Goal: Register for event/course

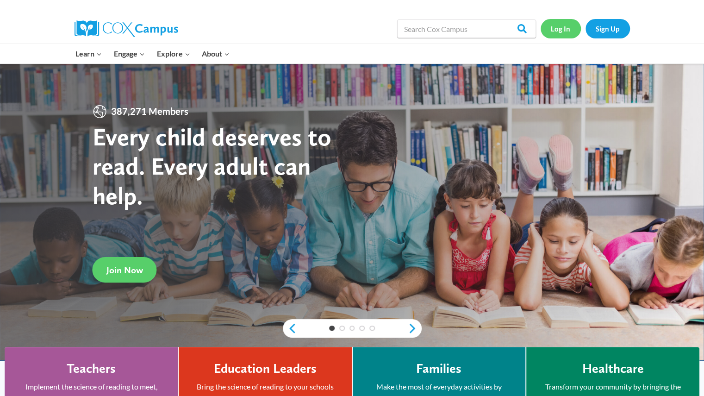
click at [563, 22] on link "Log In" at bounding box center [561, 28] width 40 height 19
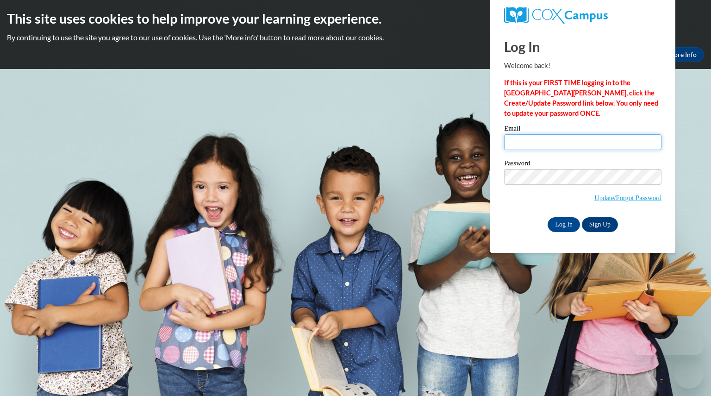
type input "[EMAIL_ADDRESS][DOMAIN_NAME]"
click at [531, 145] on input "[EMAIL_ADDRESS][DOMAIN_NAME]" at bounding box center [582, 142] width 157 height 16
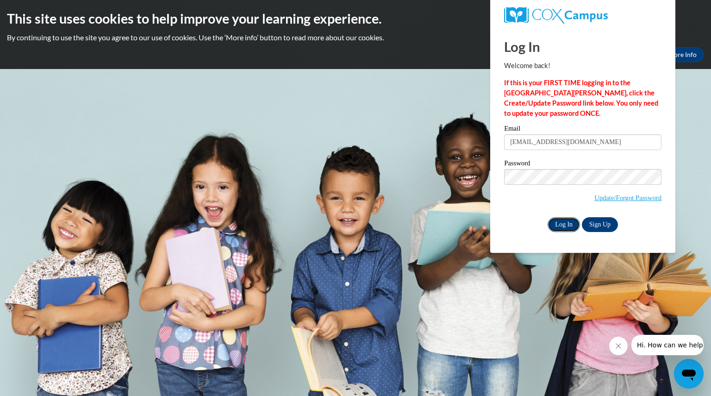
click at [561, 220] on input "Log In" at bounding box center [564, 224] width 32 height 15
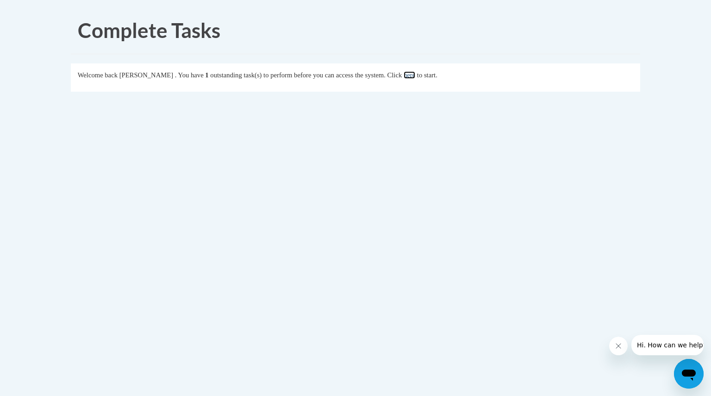
click at [415, 76] on link "here" at bounding box center [410, 74] width 12 height 7
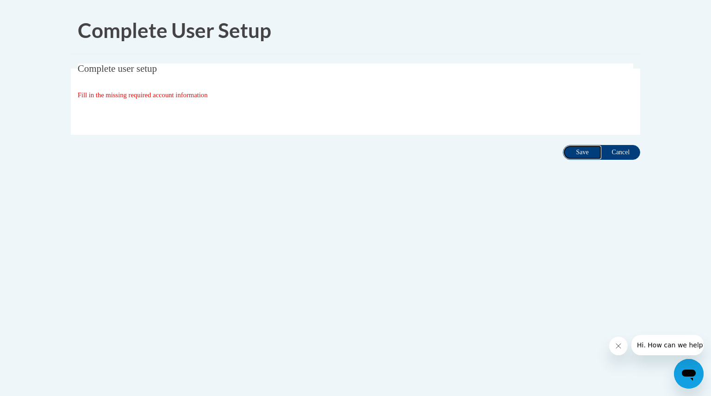
click at [584, 151] on input "Save" at bounding box center [582, 152] width 39 height 15
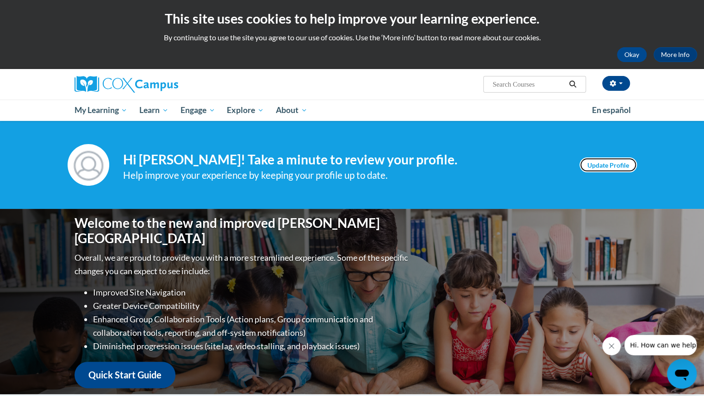
click at [607, 166] on link "Update Profile" at bounding box center [608, 164] width 57 height 15
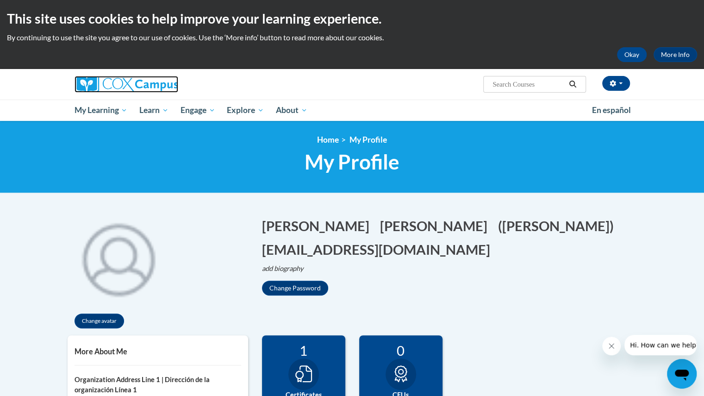
click at [87, 82] on img at bounding box center [127, 84] width 104 height 17
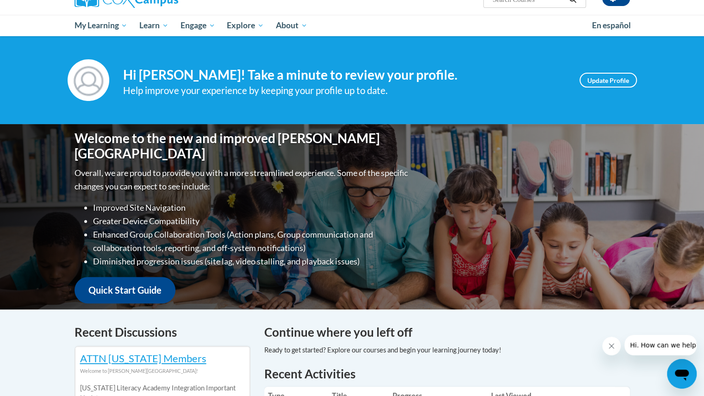
scroll to position [85, 0]
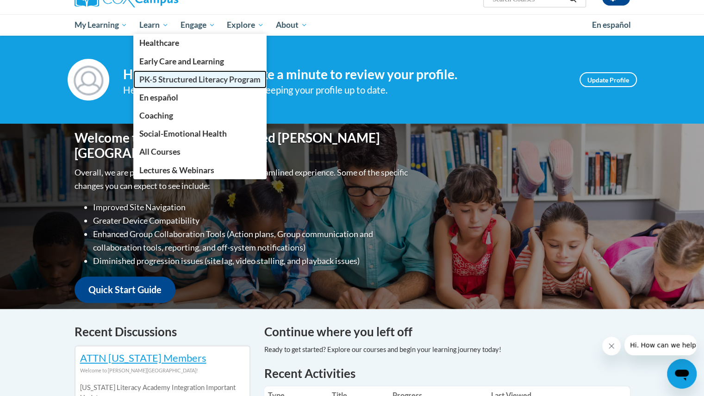
click at [170, 76] on span "PK-5 Structured Literacy Program" at bounding box center [199, 80] width 121 height 10
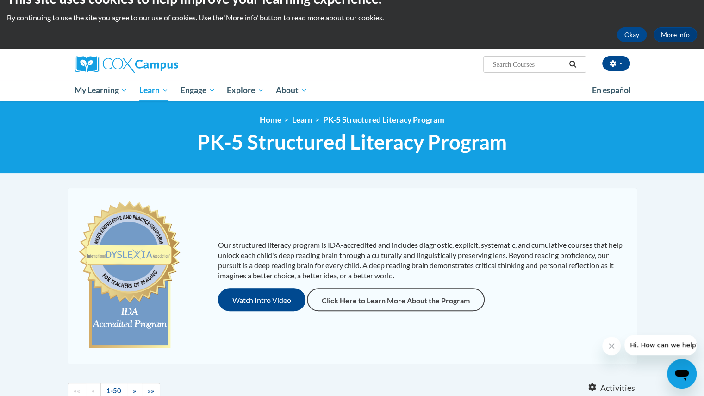
scroll to position [19, 0]
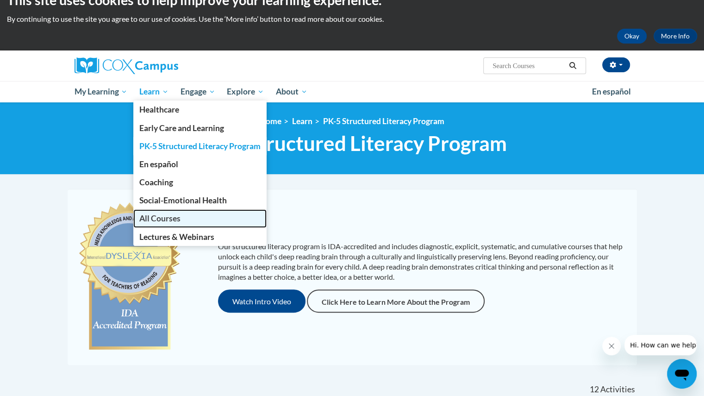
click at [171, 217] on span "All Courses" at bounding box center [159, 218] width 41 height 10
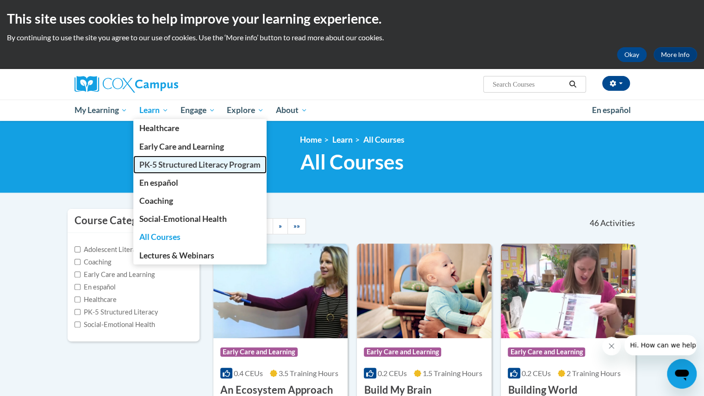
click at [160, 163] on span "PK-5 Structured Literacy Program" at bounding box center [199, 165] width 121 height 10
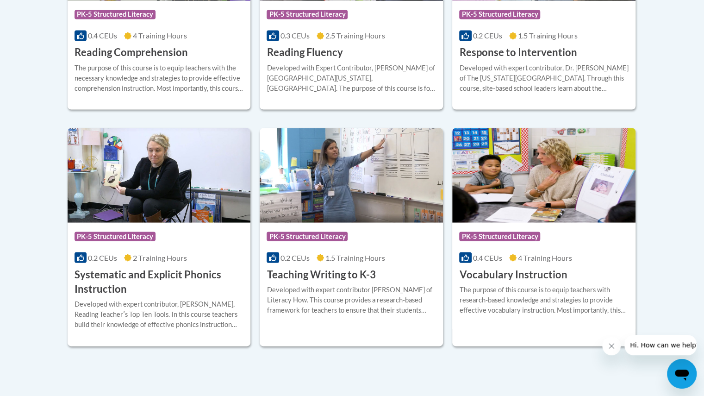
scroll to position [993, 0]
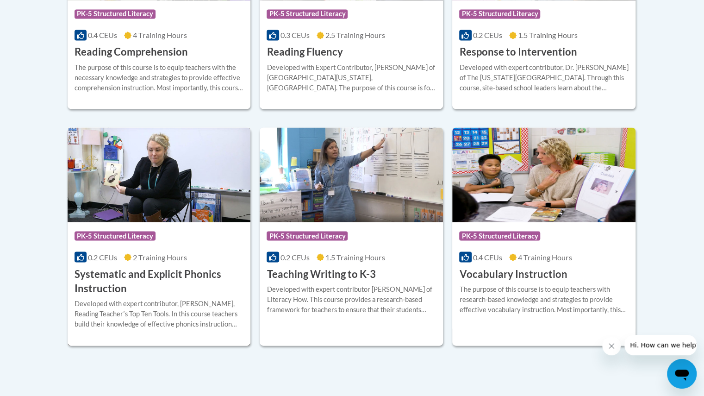
click at [146, 280] on h3 "Systematic and Explicit Phonics Instruction" at bounding box center [159, 281] width 169 height 29
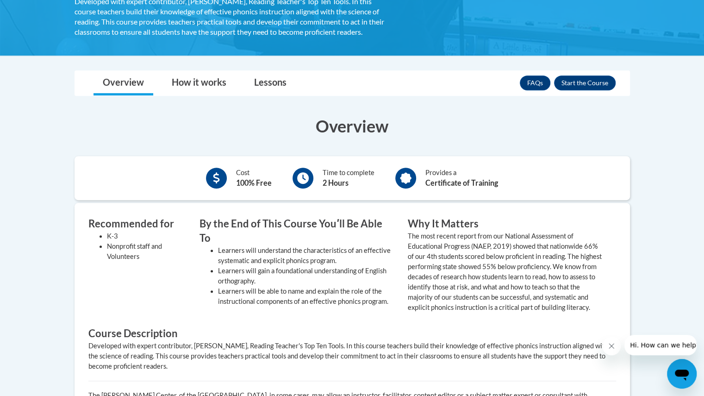
scroll to position [222, 0]
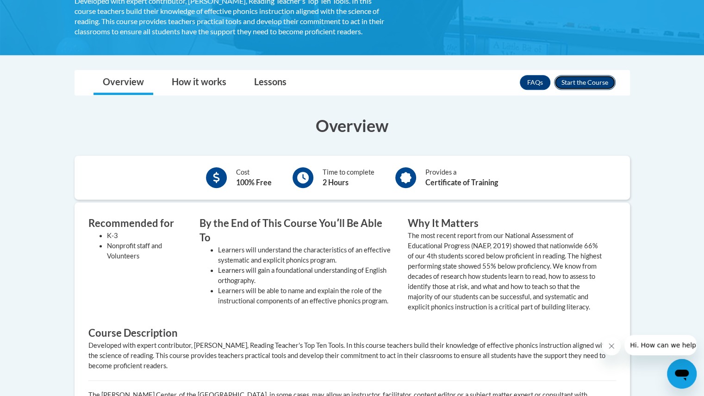
click at [597, 81] on button "Enroll" at bounding box center [585, 82] width 62 height 15
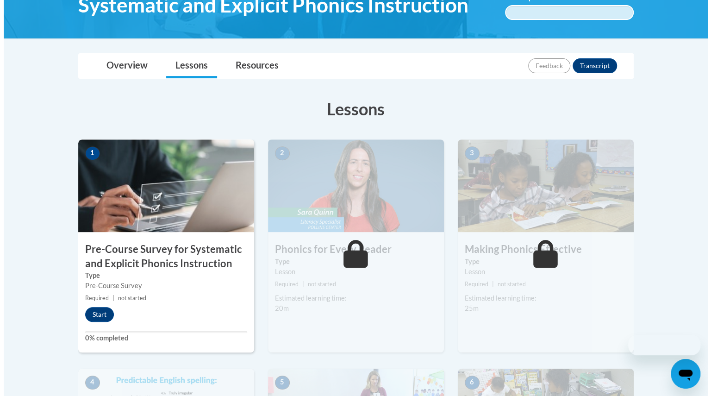
scroll to position [233, 0]
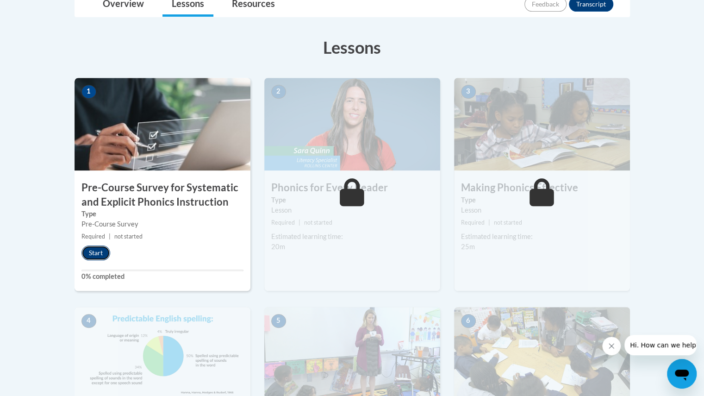
click at [96, 253] on button "Start" at bounding box center [95, 252] width 29 height 15
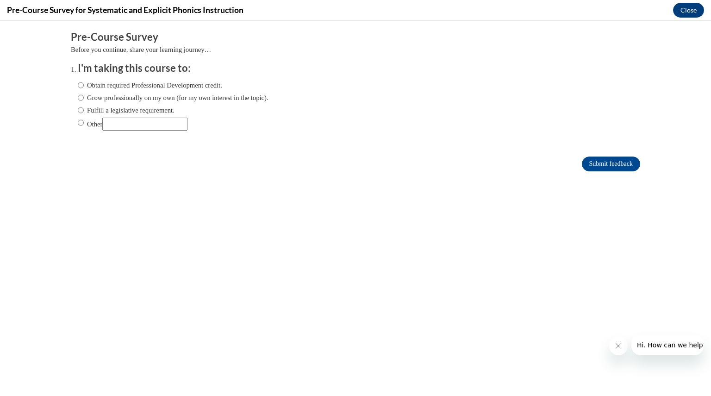
scroll to position [0, 0]
click at [78, 112] on input "Fulfill a legislative requirement." at bounding box center [81, 110] width 6 height 10
radio input "true"
click at [586, 167] on input "Submit feedback" at bounding box center [611, 163] width 58 height 15
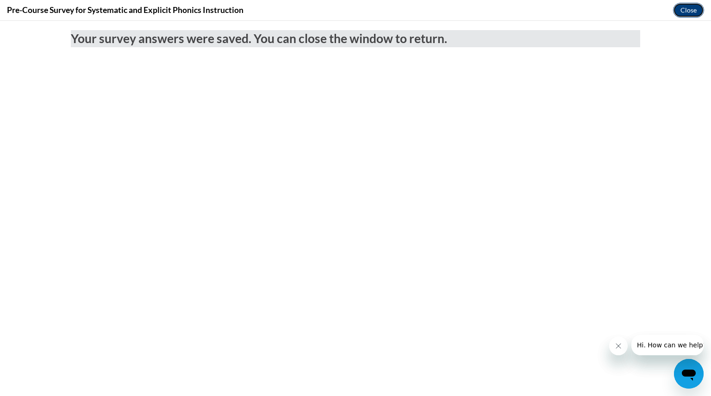
click at [690, 8] on button "Close" at bounding box center [688, 10] width 31 height 15
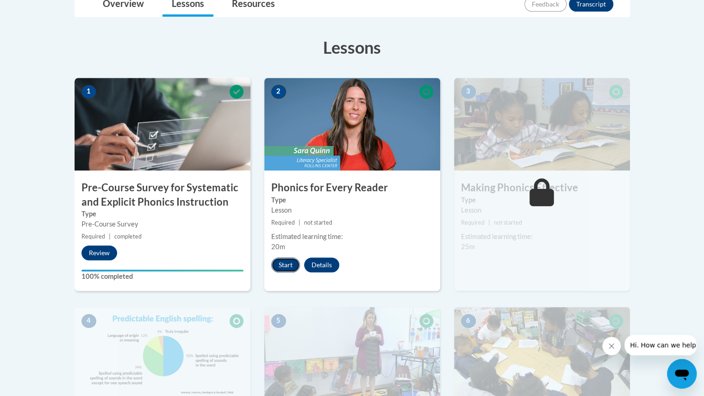
click at [290, 265] on button "Start" at bounding box center [285, 264] width 29 height 15
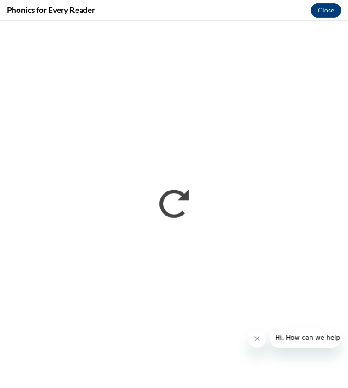
scroll to position [233, 0]
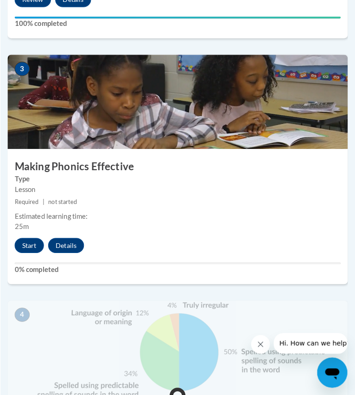
scroll to position [738, 0]
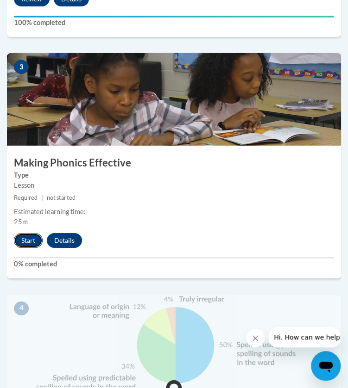
click at [28, 238] on button "Start" at bounding box center [28, 240] width 29 height 15
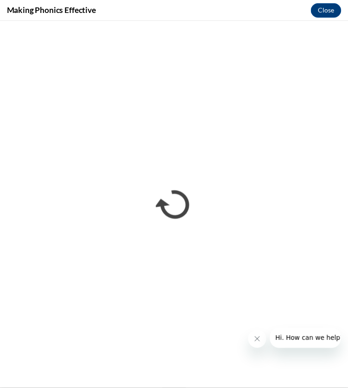
scroll to position [0, 0]
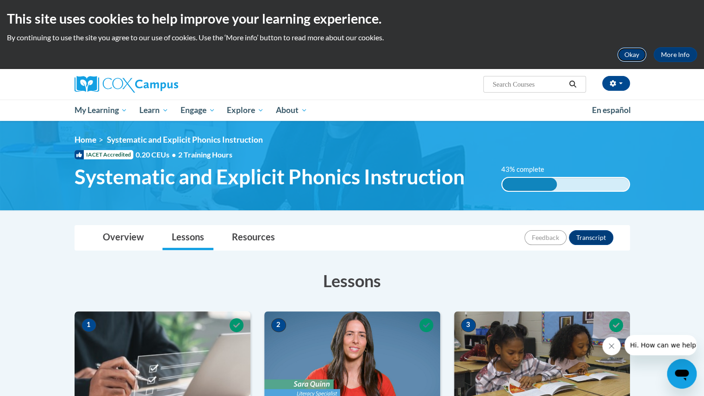
click at [347, 51] on button "Okay" at bounding box center [632, 54] width 30 height 15
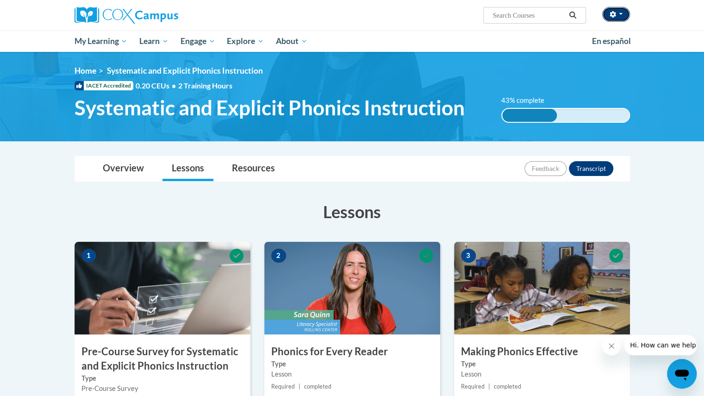
click at [347, 12] on button "button" at bounding box center [616, 14] width 28 height 15
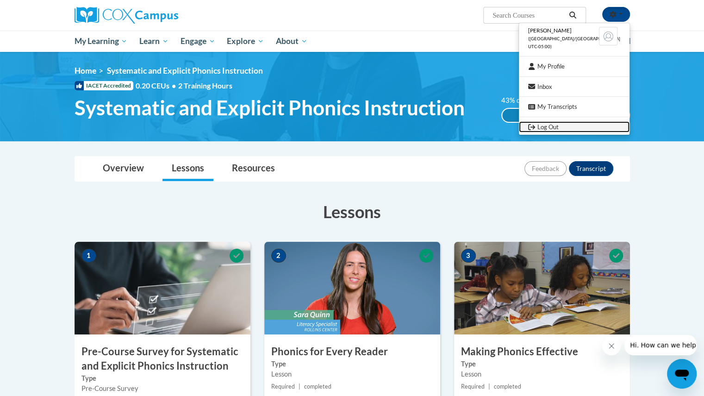
click at [347, 124] on icon "Logout" at bounding box center [531, 127] width 7 height 7
